Goal: Navigation & Orientation: Find specific page/section

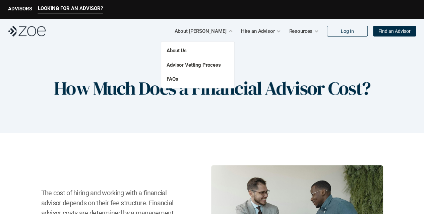
click at [183, 52] on link "About Us" at bounding box center [177, 51] width 20 height 6
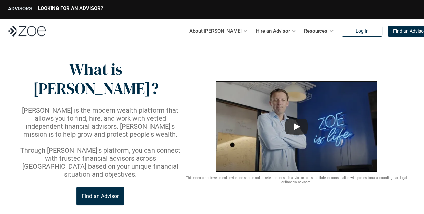
click at [19, 8] on p "ADVISORS" at bounding box center [20, 9] width 24 height 6
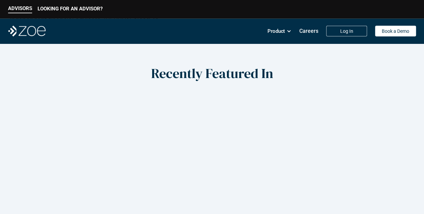
scroll to position [906, 0]
